Goal: Task Accomplishment & Management: Complete application form

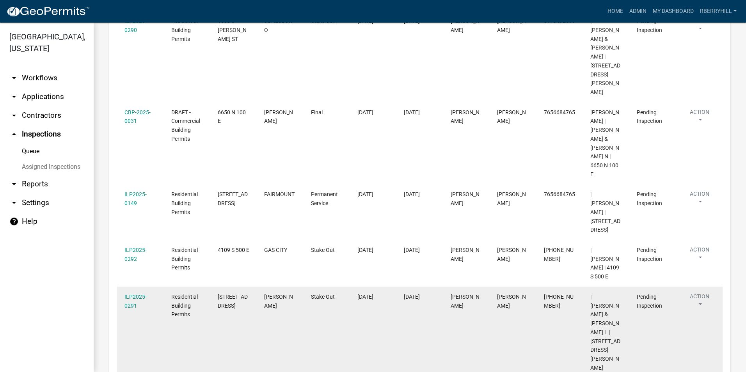
scroll to position [269, 0]
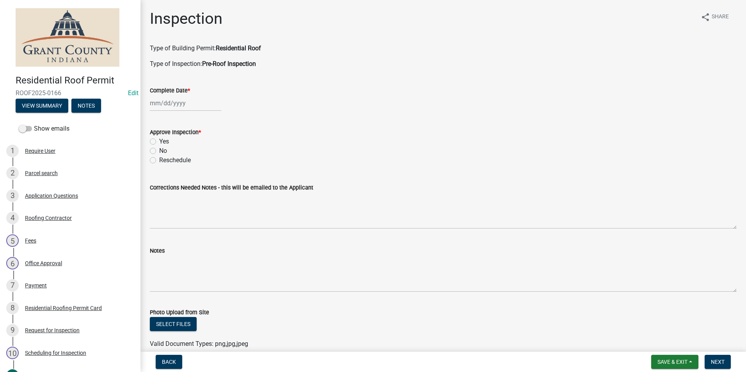
click at [176, 103] on div at bounding box center [185, 103] width 71 height 16
select select "10"
select select "2025"
click at [183, 156] on div "8" at bounding box center [182, 157] width 12 height 12
type input "[DATE]"
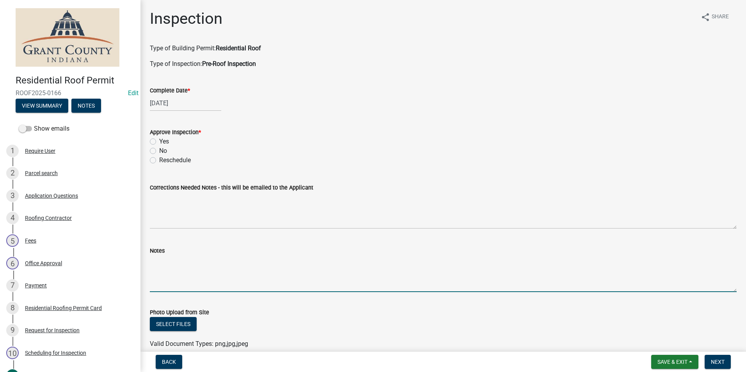
click at [163, 263] on textarea "Notes" at bounding box center [443, 273] width 587 height 37
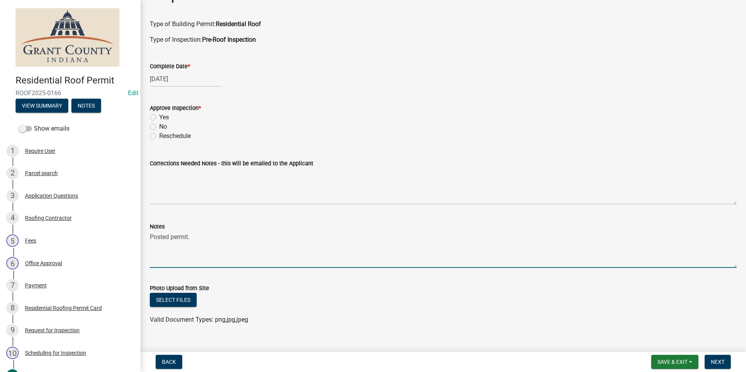
scroll to position [37, 0]
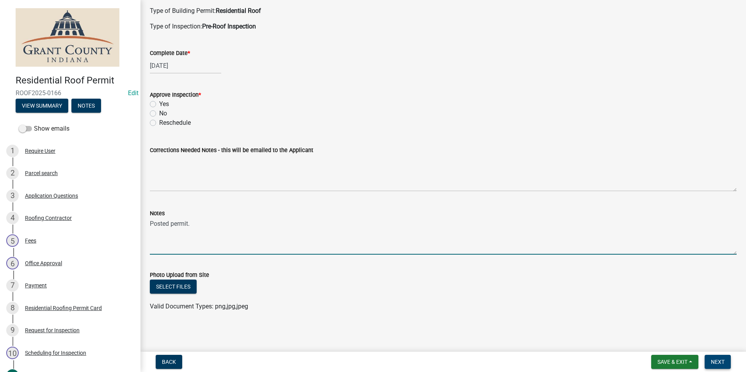
type textarea "Posted permit."
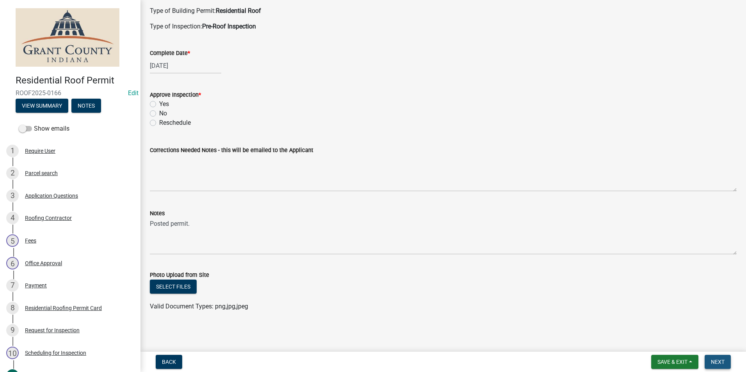
click at [717, 361] on span "Next" at bounding box center [718, 362] width 14 height 6
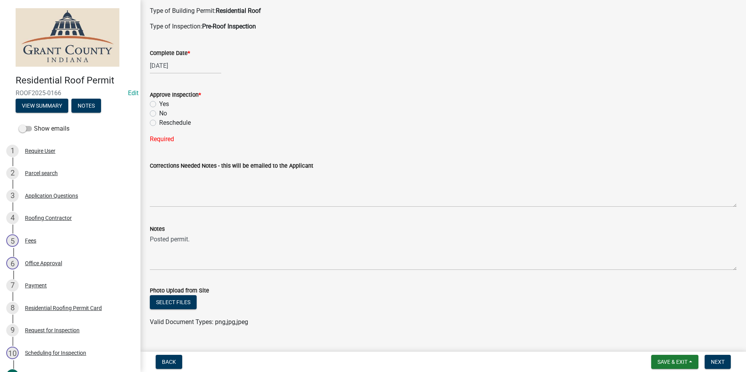
click at [159, 103] on label "Yes" at bounding box center [164, 103] width 10 height 9
click at [159, 103] on input "Yes" at bounding box center [161, 101] width 5 height 5
radio input "true"
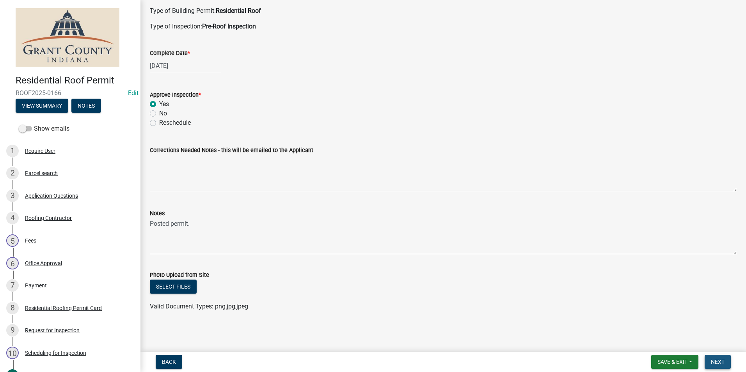
click at [715, 361] on span "Next" at bounding box center [718, 362] width 14 height 6
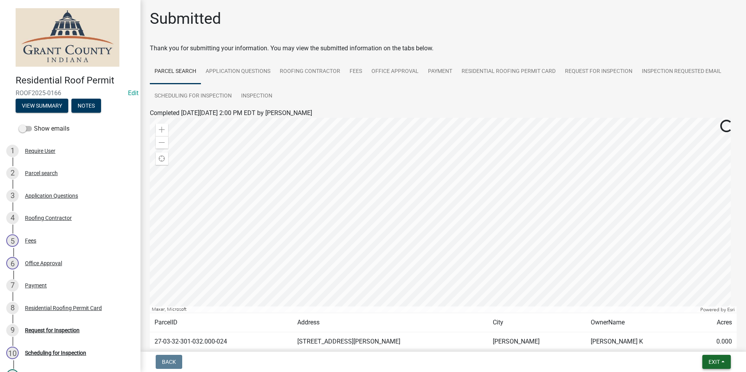
click at [711, 359] on span "Exit" at bounding box center [713, 362] width 11 height 6
click at [696, 341] on button "Save & Exit" at bounding box center [699, 341] width 62 height 19
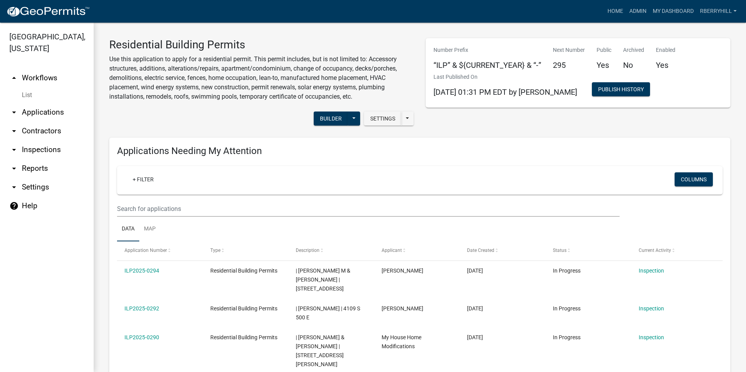
click at [39, 140] on link "arrow_drop_down Inspections" at bounding box center [47, 149] width 94 height 19
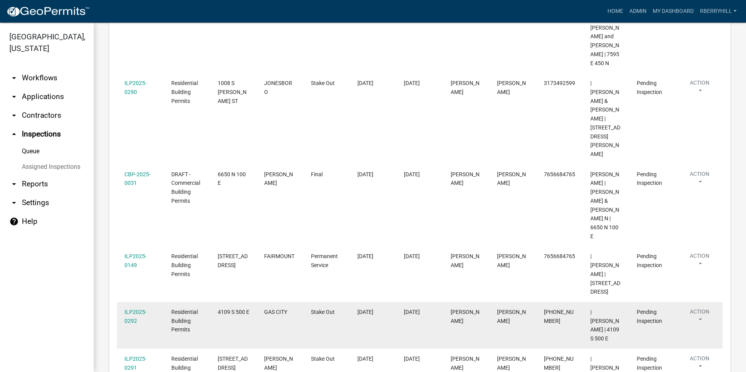
scroll to position [195, 0]
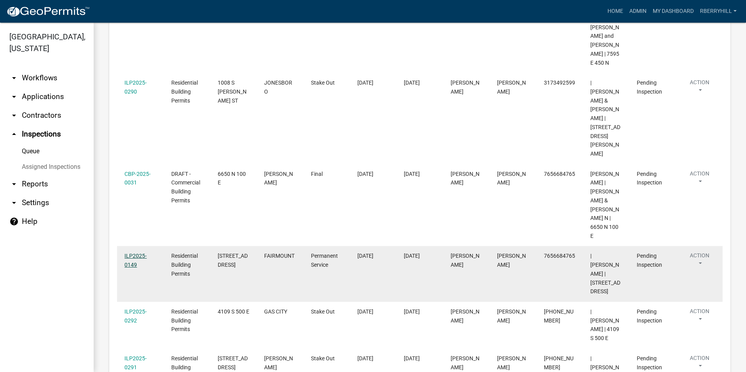
click at [136, 253] on link "ILP2025-0149" at bounding box center [135, 260] width 22 height 15
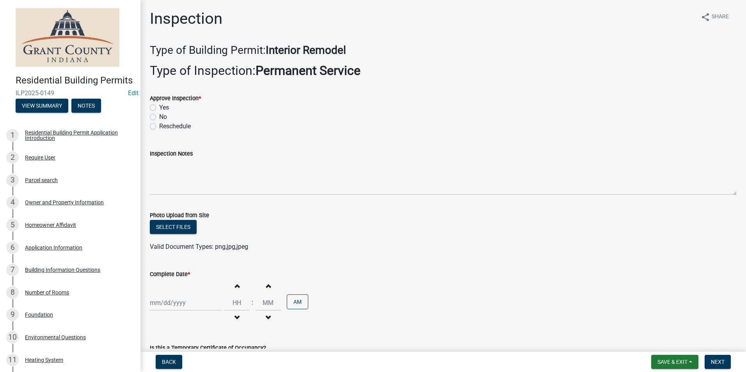
click at [159, 108] on label "Yes" at bounding box center [164, 107] width 10 height 9
click at [159, 108] on input "Yes" at bounding box center [161, 105] width 5 height 5
radio input "true"
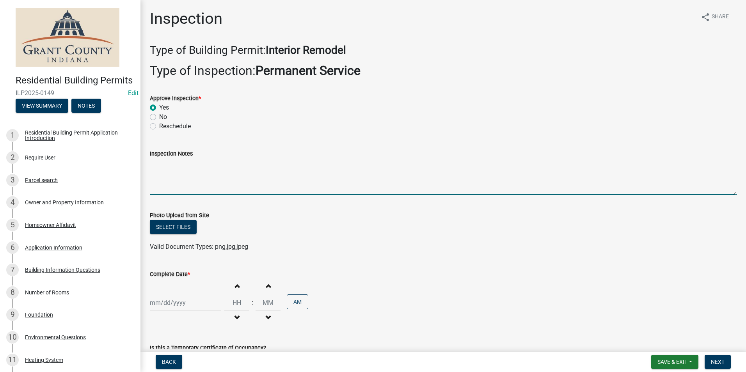
click at [155, 172] on textarea "Inspection Notes" at bounding box center [443, 176] width 587 height 37
type textarea "meter base disconnect combo. 2 ground rods with 1 continuous wire."
click at [174, 304] on div at bounding box center [185, 303] width 71 height 16
select select "10"
select select "2025"
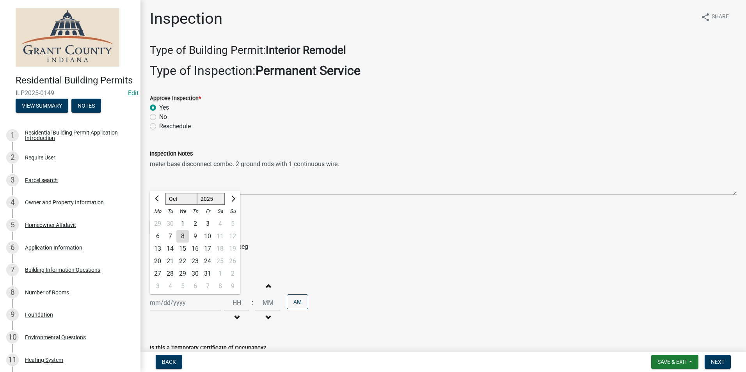
click at [183, 235] on div "8" at bounding box center [182, 236] width 12 height 12
type input "[DATE]"
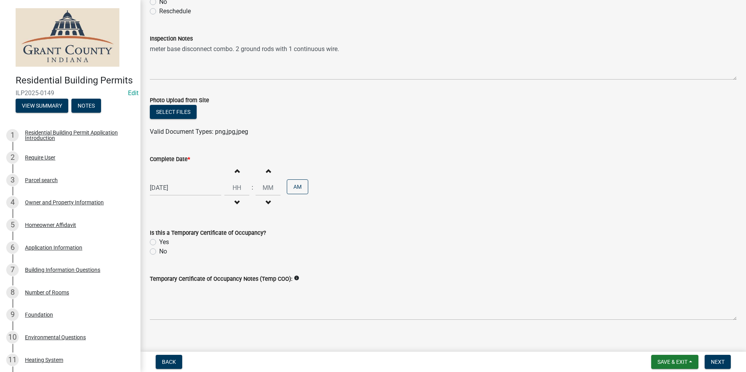
scroll to position [123, 0]
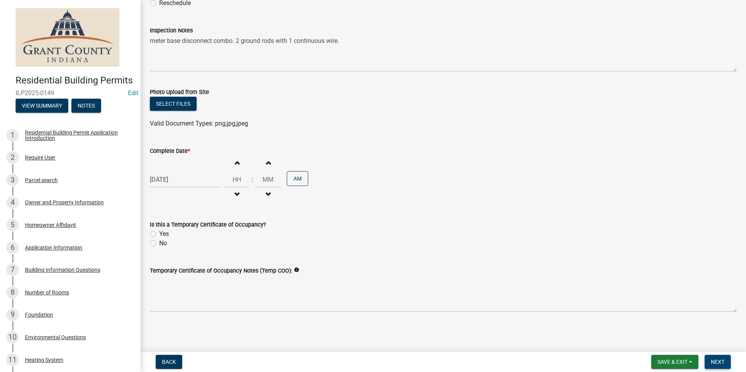
click at [720, 363] on span "Next" at bounding box center [718, 362] width 14 height 6
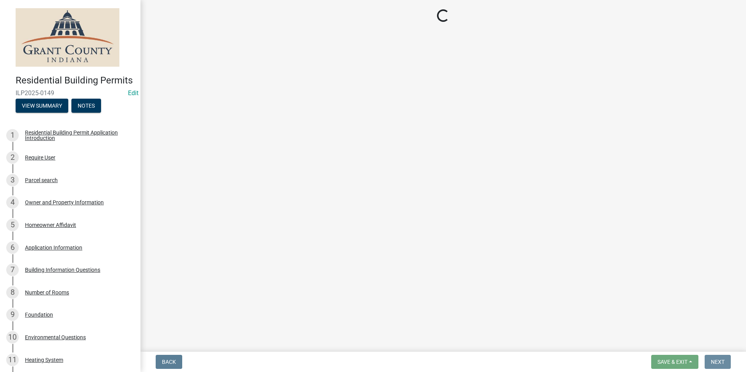
scroll to position [0, 0]
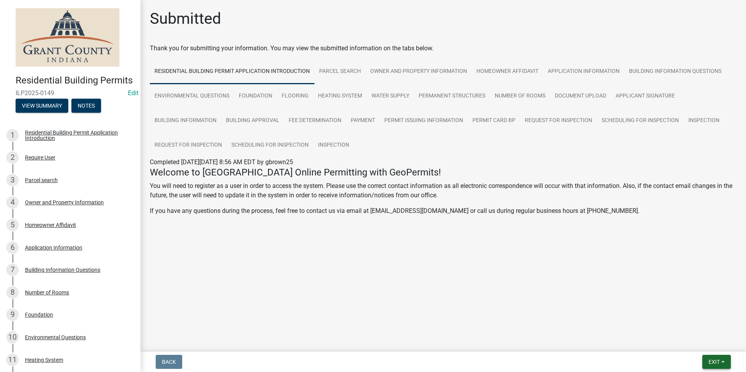
drag, startPoint x: 718, startPoint y: 359, endPoint x: 714, endPoint y: 355, distance: 6.1
click at [718, 359] on span "Exit" at bounding box center [713, 362] width 11 height 6
click at [708, 339] on button "Save & Exit" at bounding box center [699, 341] width 62 height 19
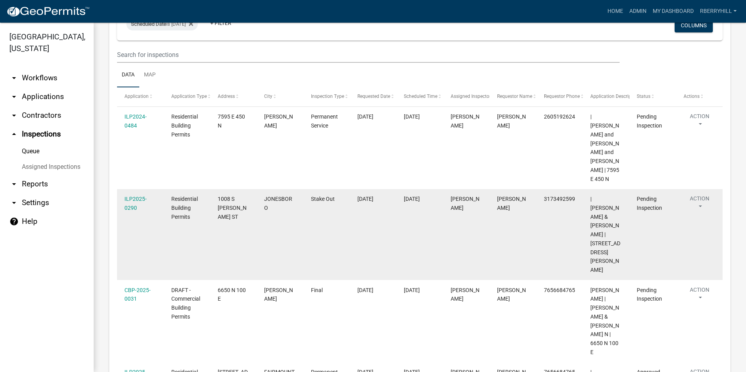
scroll to position [156, 0]
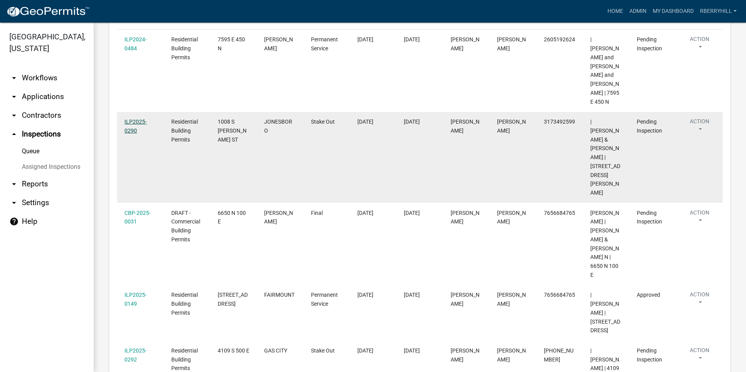
click at [135, 119] on link "ILP2025-0290" at bounding box center [135, 126] width 22 height 15
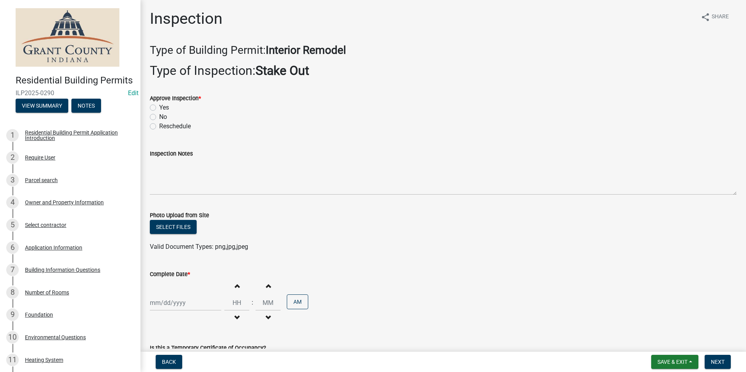
click at [159, 108] on label "Yes" at bounding box center [164, 107] width 10 height 9
click at [159, 108] on input "Yes" at bounding box center [161, 105] width 5 height 5
radio input "true"
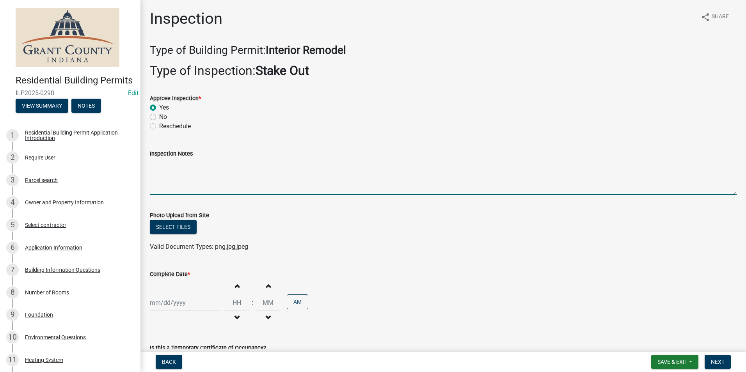
click at [158, 170] on textarea "Inspection Notes" at bounding box center [443, 176] width 587 height 37
type textarea "Posted permit."
select select "10"
select select "2025"
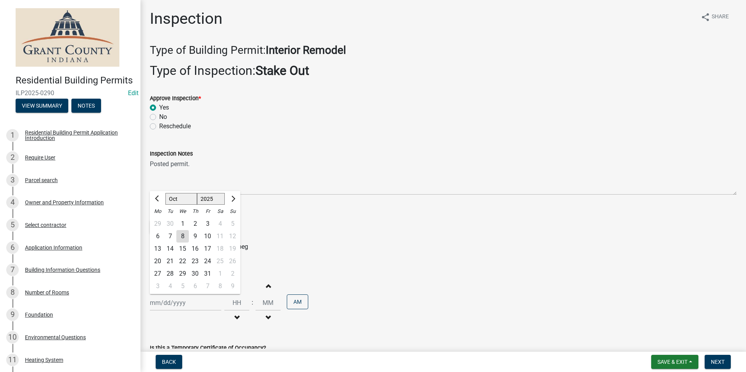
drag, startPoint x: 176, startPoint y: 305, endPoint x: 178, endPoint y: 301, distance: 4.7
click at [176, 305] on div "[PERSON_NAME] Feb Mar Apr [PERSON_NAME][DATE] Oct Nov [DATE] 1526 1527 1528 152…" at bounding box center [185, 303] width 71 height 16
click at [183, 236] on div "8" at bounding box center [182, 236] width 12 height 12
type input "[DATE]"
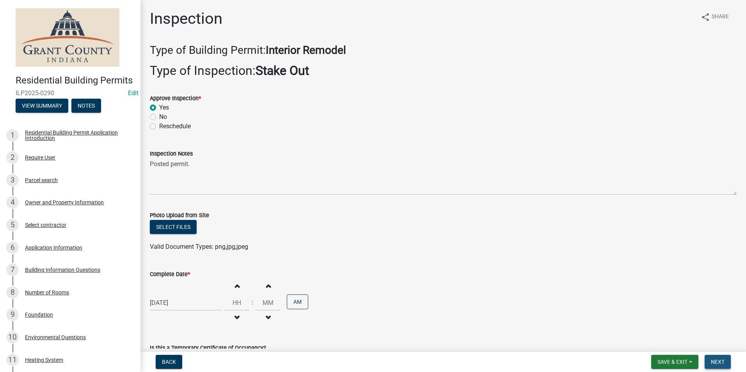
click at [718, 360] on span "Next" at bounding box center [718, 362] width 14 height 6
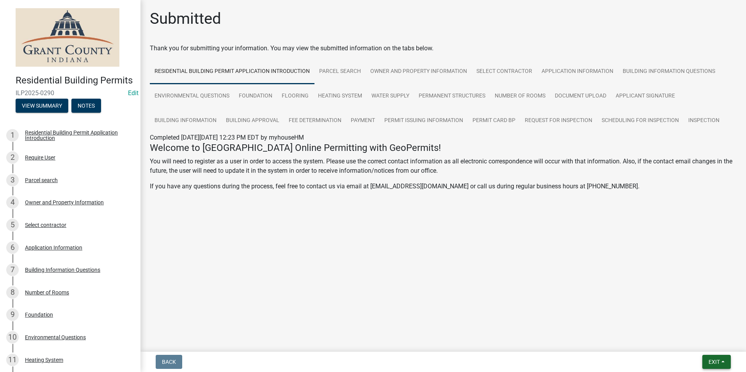
click at [718, 360] on span "Exit" at bounding box center [713, 362] width 11 height 6
click at [699, 343] on button "Save & Exit" at bounding box center [699, 341] width 62 height 19
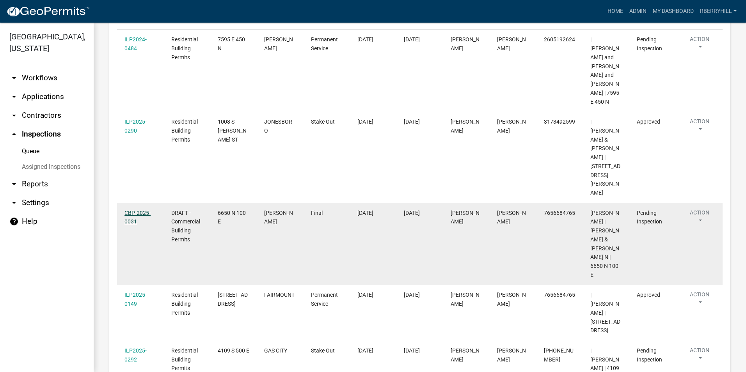
scroll to position [195, 0]
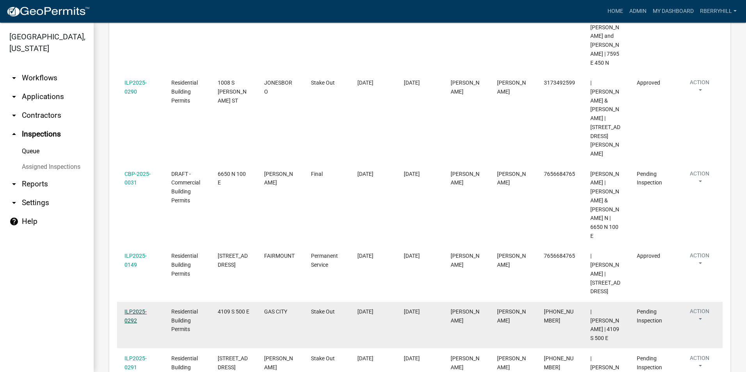
click at [133, 309] on link "ILP2025-0292" at bounding box center [135, 316] width 22 height 15
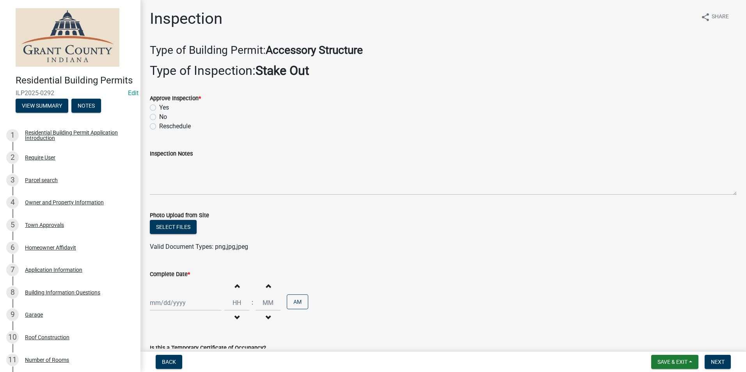
click at [159, 106] on label "Yes" at bounding box center [164, 107] width 10 height 9
click at [159, 106] on input "Yes" at bounding box center [161, 105] width 5 height 5
radio input "true"
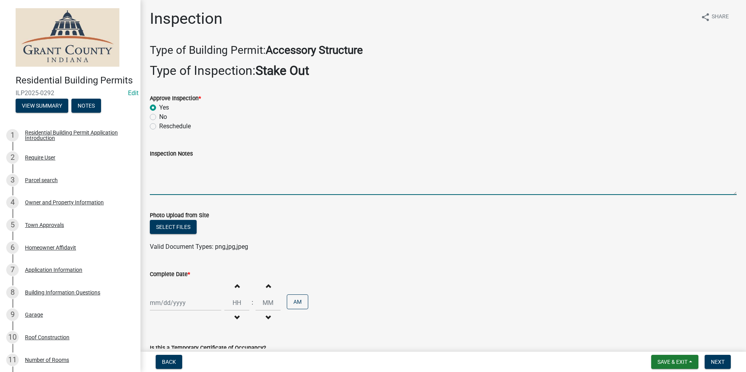
click at [151, 166] on textarea "Inspection Notes" at bounding box center [443, 176] width 587 height 37
type textarea "Setbacks meet."
select select "10"
select select "2025"
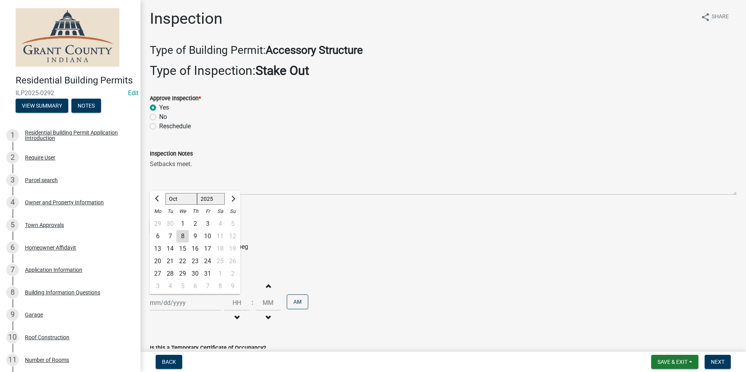
drag, startPoint x: 168, startPoint y: 306, endPoint x: 167, endPoint y: 298, distance: 8.3
click at [168, 305] on div "[PERSON_NAME] Feb Mar Apr [PERSON_NAME][DATE] Oct Nov [DATE] 1526 1527 1528 152…" at bounding box center [185, 303] width 71 height 16
click at [179, 234] on div "8" at bounding box center [182, 236] width 12 height 12
type input "[DATE]"
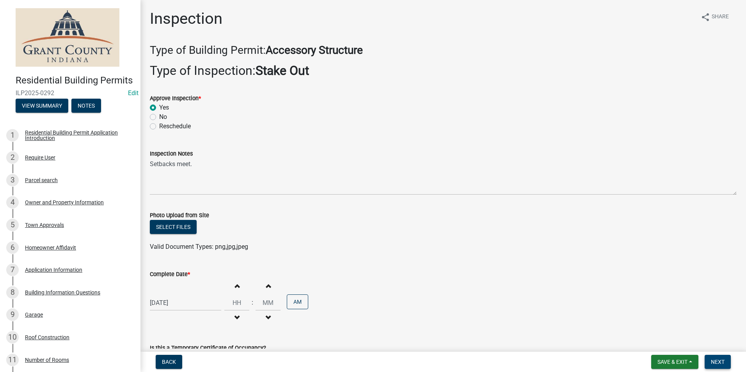
click at [716, 361] on span "Next" at bounding box center [718, 362] width 14 height 6
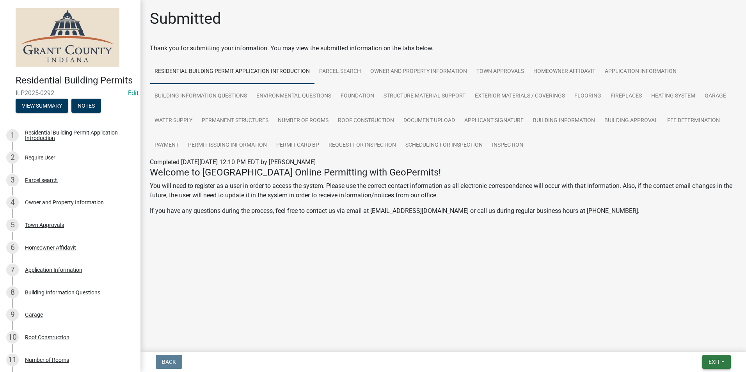
click at [715, 360] on span "Exit" at bounding box center [713, 362] width 11 height 6
click at [699, 346] on button "Save & Exit" at bounding box center [699, 341] width 62 height 19
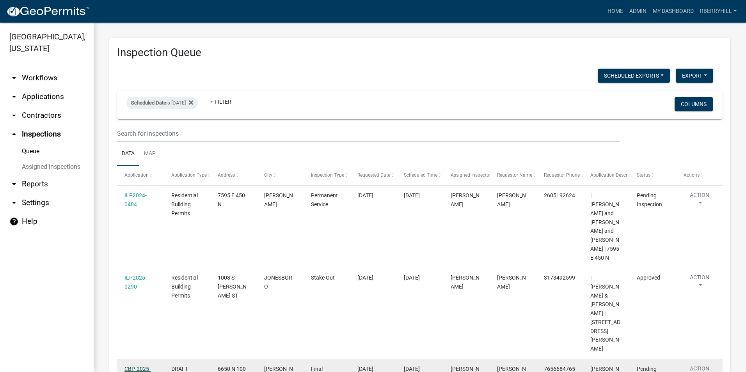
click at [146, 366] on link "CBP-2025-0031" at bounding box center [137, 373] width 26 height 15
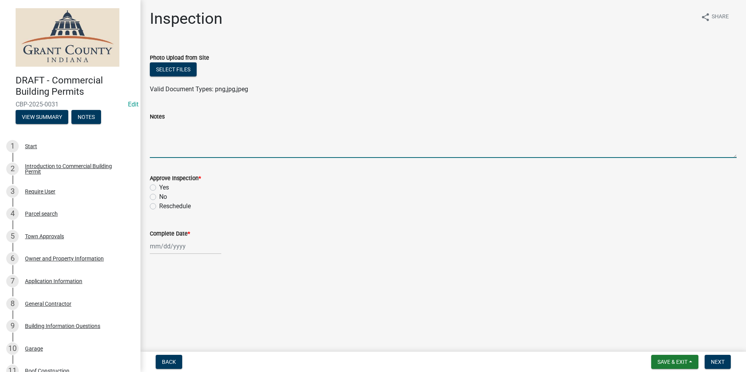
click at [151, 139] on textarea "Notes" at bounding box center [443, 139] width 587 height 37
type textarea "Needs GFCI in a few areas."
click at [159, 187] on label "Yes" at bounding box center [164, 187] width 10 height 9
click at [159, 187] on input "Yes" at bounding box center [161, 185] width 5 height 5
radio input "true"
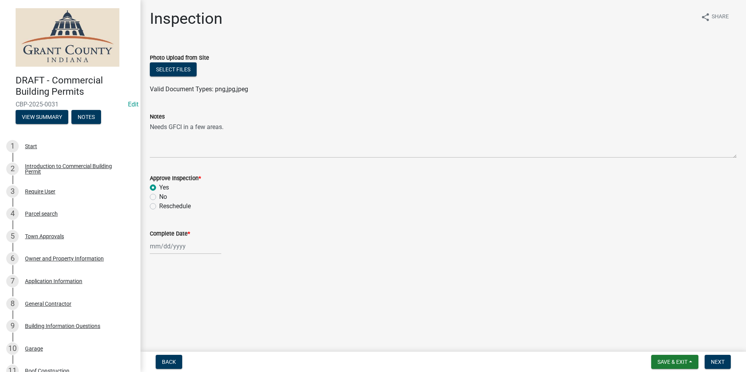
click at [163, 248] on div at bounding box center [185, 246] width 71 height 16
select select "10"
select select "2025"
click at [185, 183] on div "8" at bounding box center [182, 180] width 12 height 12
type input "[DATE]"
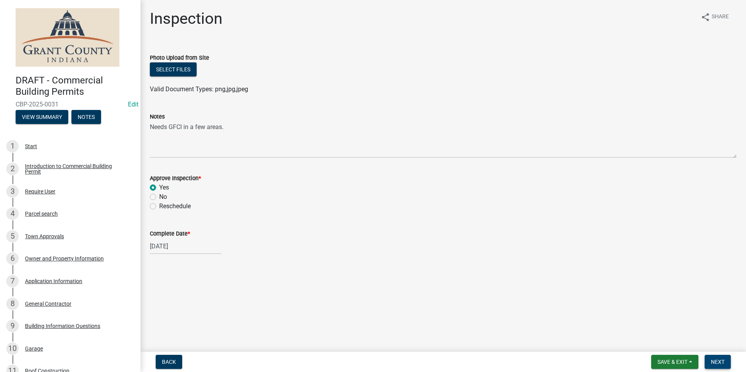
click at [715, 361] on span "Next" at bounding box center [718, 362] width 14 height 6
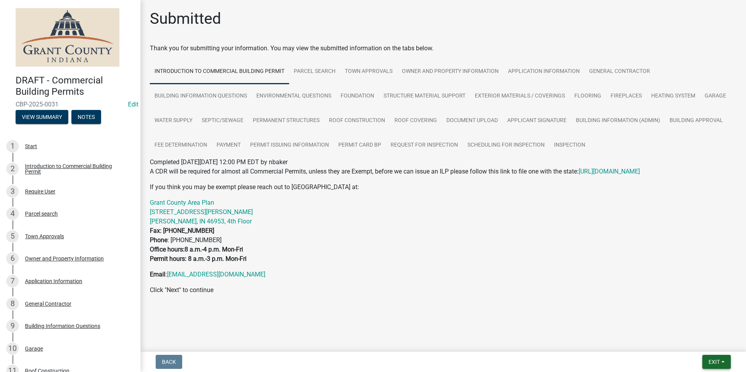
click at [717, 363] on span "Exit" at bounding box center [713, 362] width 11 height 6
click at [699, 339] on button "Save & Exit" at bounding box center [699, 341] width 62 height 19
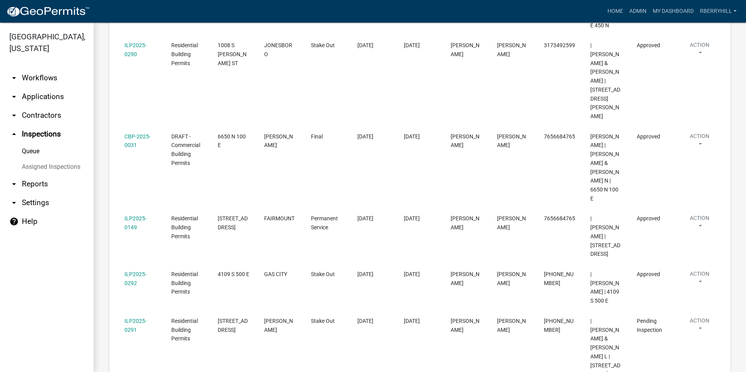
scroll to position [269, 0]
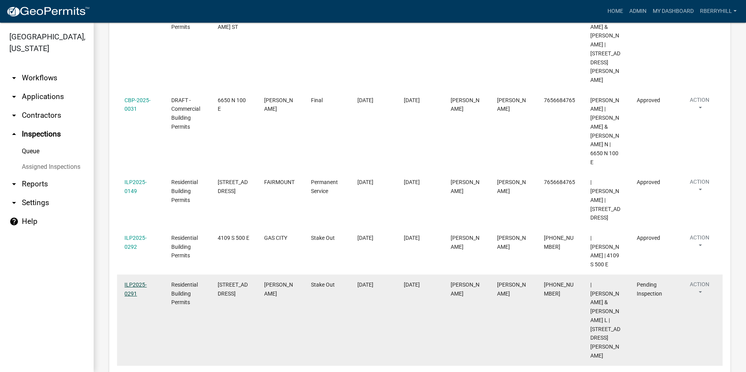
click at [134, 282] on link "ILP2025-0291" at bounding box center [135, 289] width 22 height 15
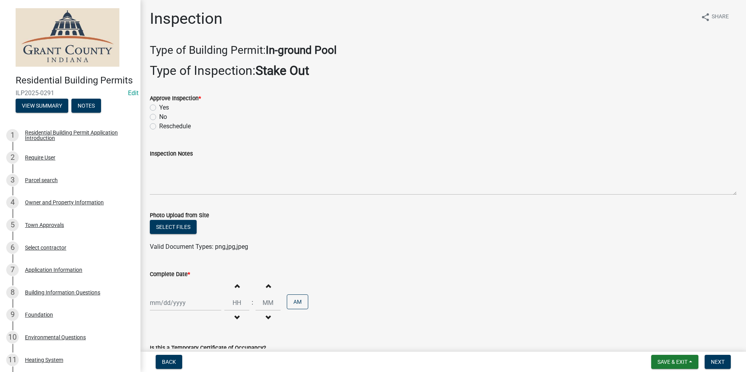
click at [159, 108] on label "Yes" at bounding box center [164, 107] width 10 height 9
click at [159, 108] on input "Yes" at bounding box center [161, 105] width 5 height 5
radio input "true"
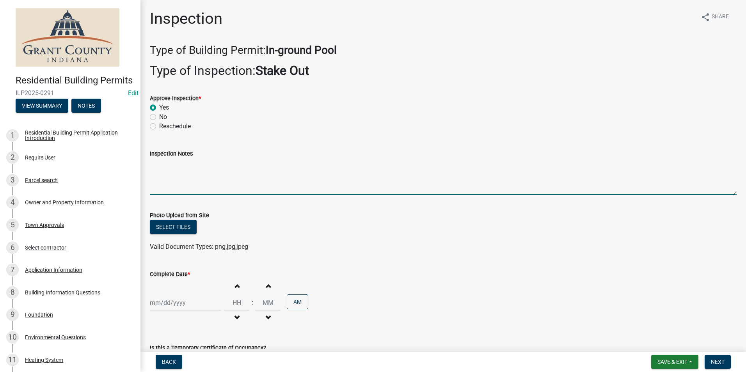
click at [160, 168] on textarea "Inspection Notes" at bounding box center [443, 176] width 587 height 37
type textarea "Setbacks meet."
select select "10"
select select "2025"
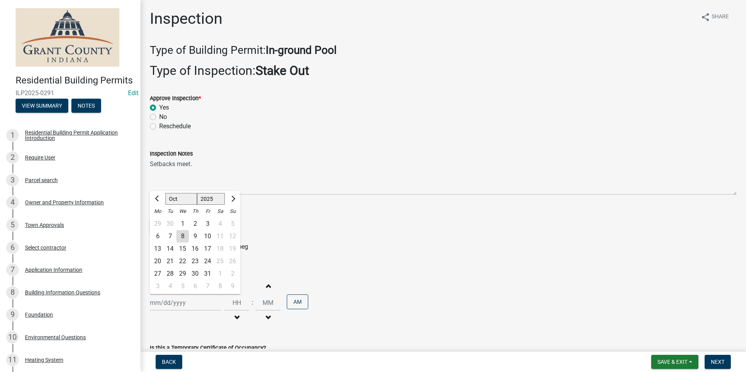
drag, startPoint x: 160, startPoint y: 302, endPoint x: 164, endPoint y: 281, distance: 21.0
click at [160, 301] on div "[PERSON_NAME] Feb Mar Apr [PERSON_NAME][DATE] Oct Nov [DATE] 1526 1527 1528 152…" at bounding box center [185, 303] width 71 height 16
click at [184, 231] on div "8" at bounding box center [182, 236] width 12 height 12
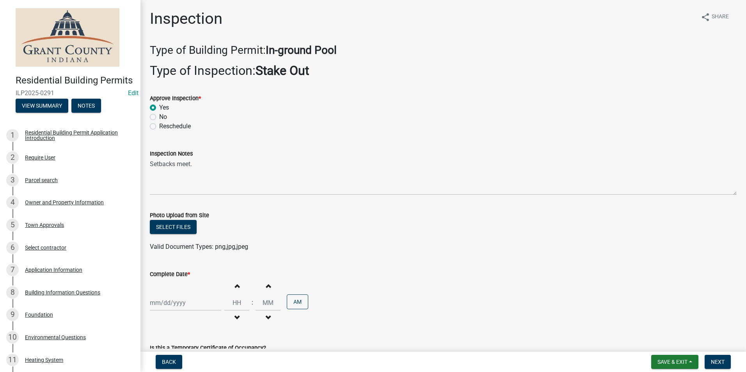
type input "[DATE]"
click at [714, 365] on span "Next" at bounding box center [718, 362] width 14 height 6
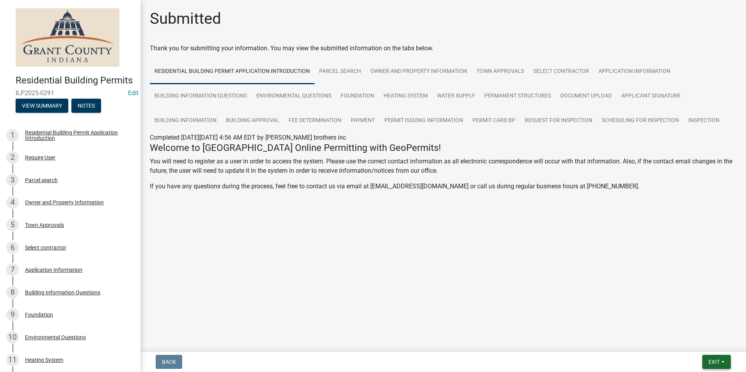
click at [720, 361] on button "Exit" at bounding box center [716, 362] width 28 height 14
click at [707, 346] on button "Save & Exit" at bounding box center [699, 341] width 62 height 19
